Goal: Task Accomplishment & Management: Use online tool/utility

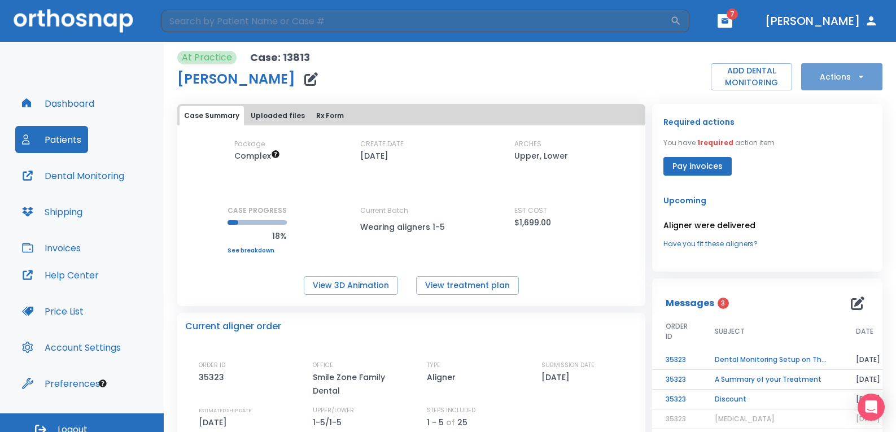
click at [669, 75] on icon "button" at bounding box center [860, 76] width 11 height 11
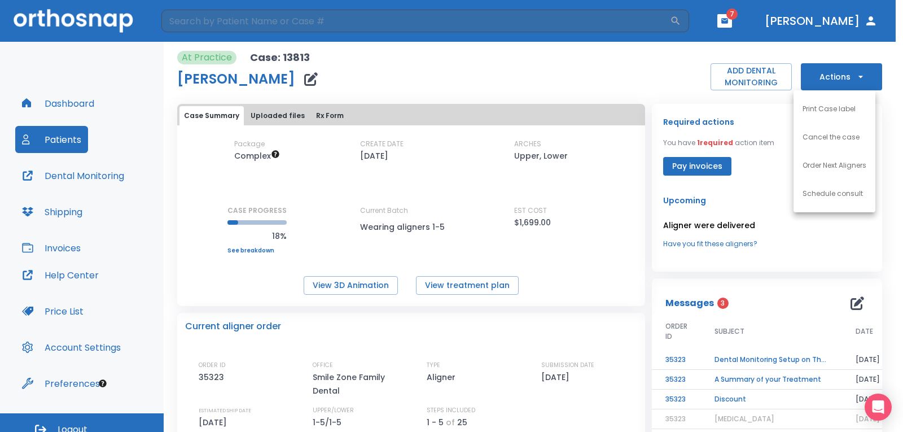
click at [669, 167] on p "Order Next Aligners" at bounding box center [835, 165] width 64 height 10
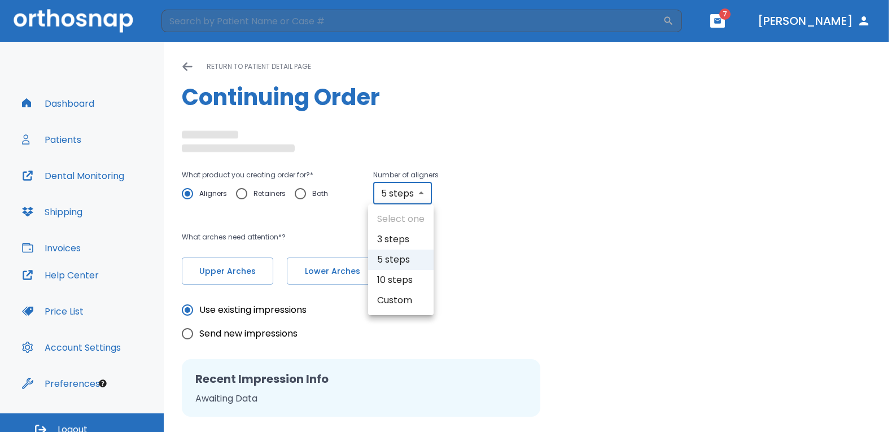
click at [420, 196] on body "​ 7 [PERSON_NAME] Dashboard Patients Dental Monitoring Shipping Invoices Help C…" at bounding box center [448, 216] width 896 height 432
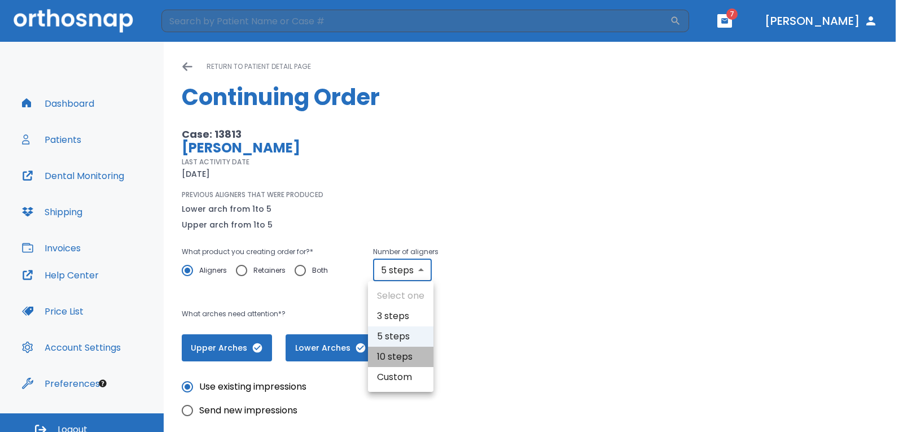
click at [414, 341] on li "10 steps" at bounding box center [400, 357] width 65 height 20
type input "10"
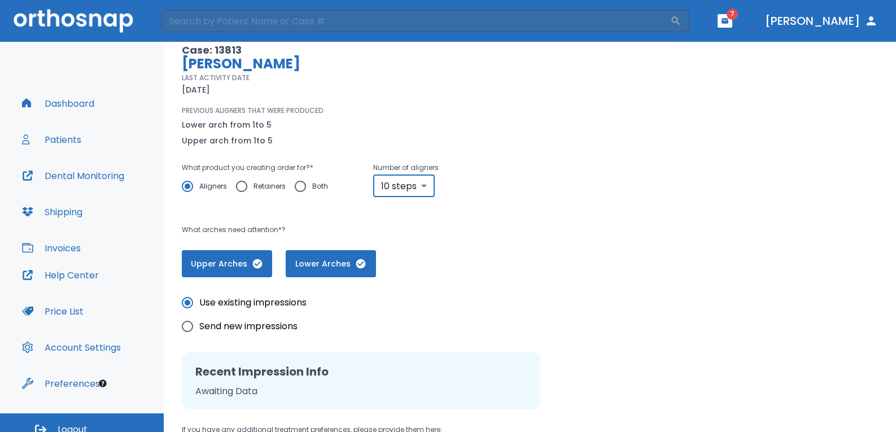
scroll to position [58, 0]
